Goal: Task Accomplishment & Management: Complete application form

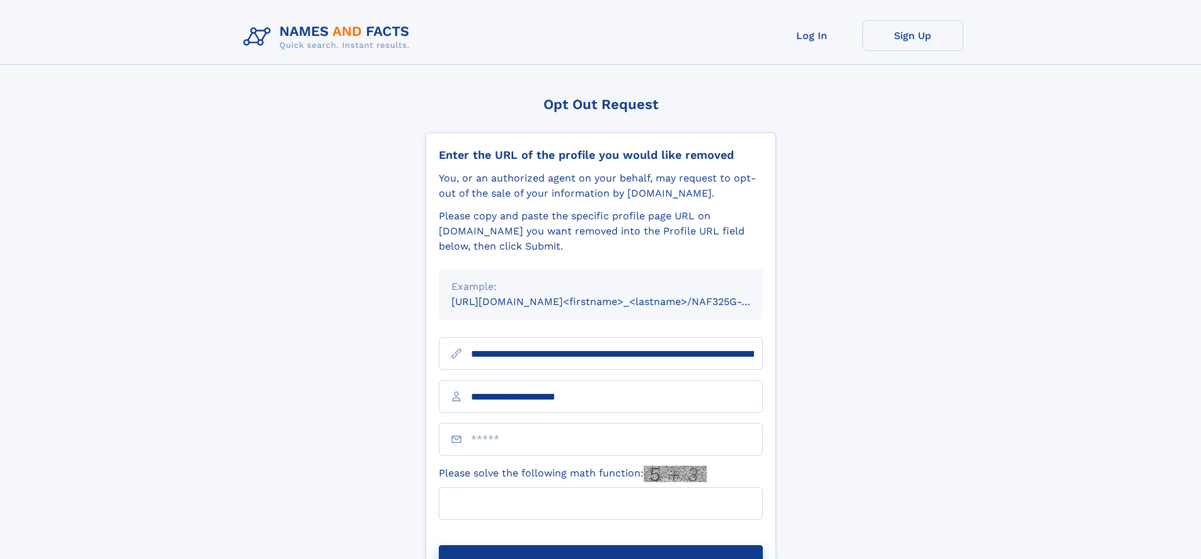
type input "**********"
type input "*"
click at [600, 545] on button "Submit Opt Out Request" at bounding box center [601, 565] width 324 height 40
